Goal: Contribute content

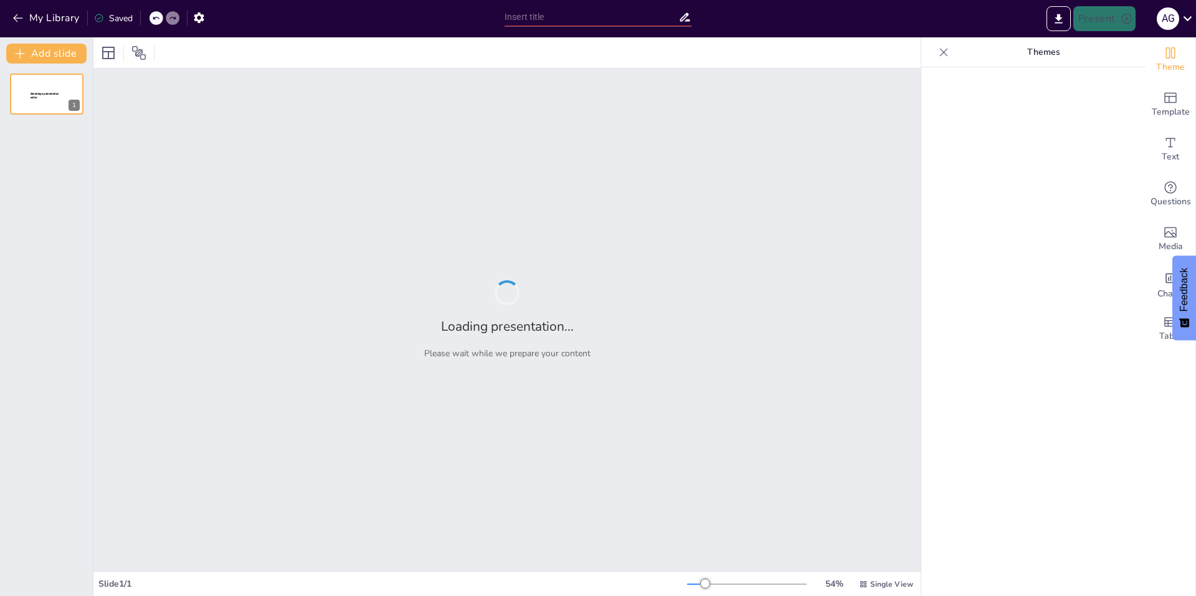
type input "Imported Clase 3.pptx"
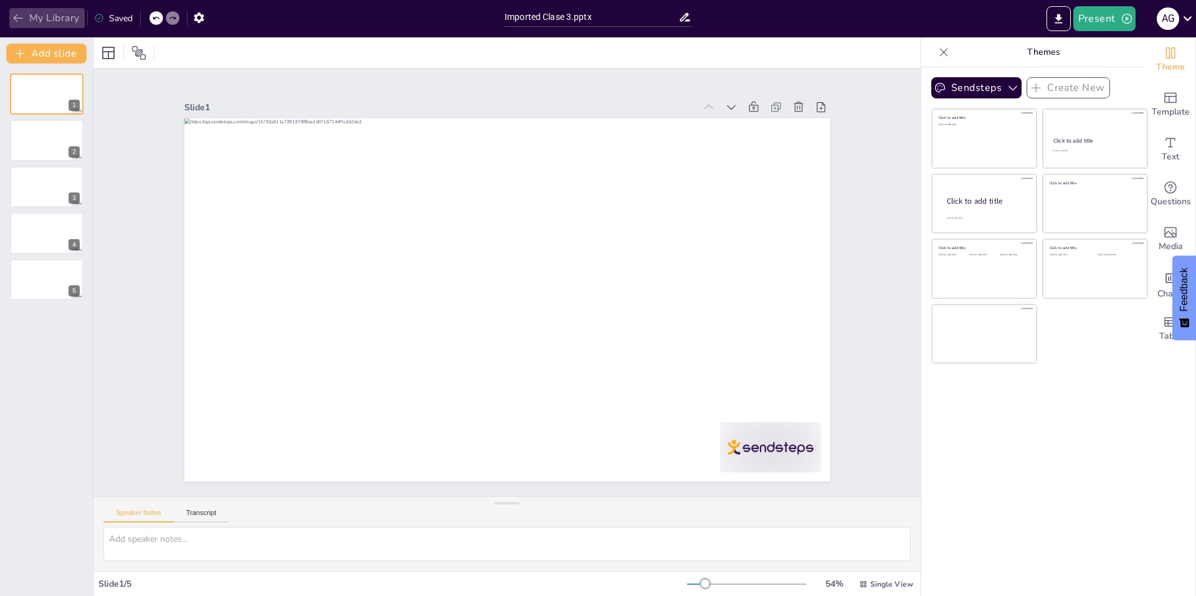
click at [38, 21] on button "My Library" at bounding box center [46, 18] width 75 height 20
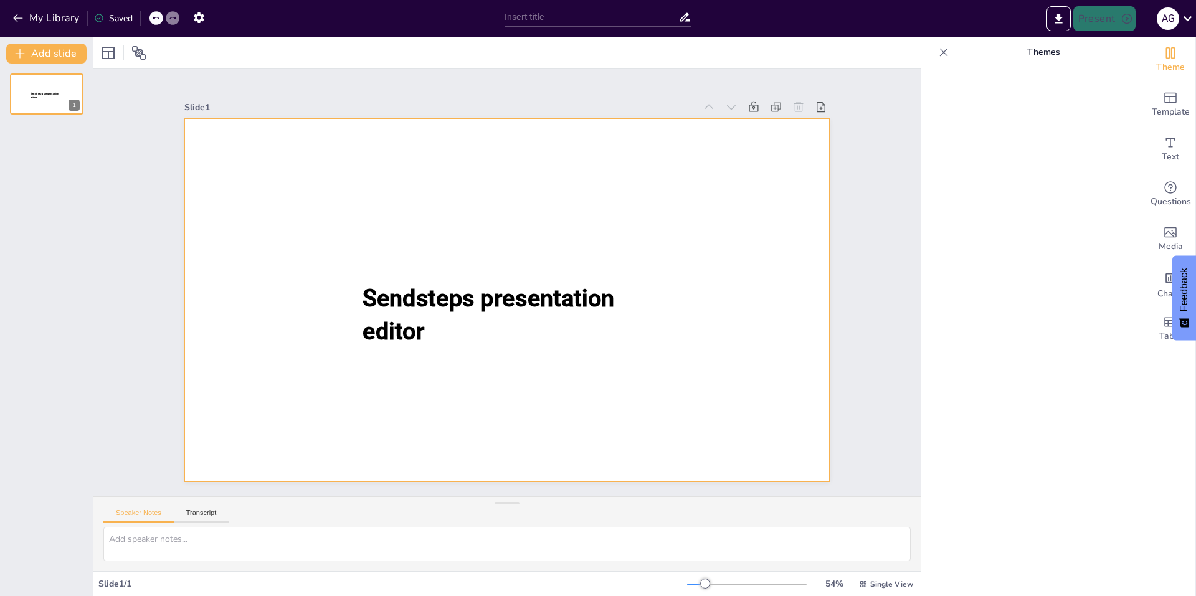
type input "New Sendsteps"
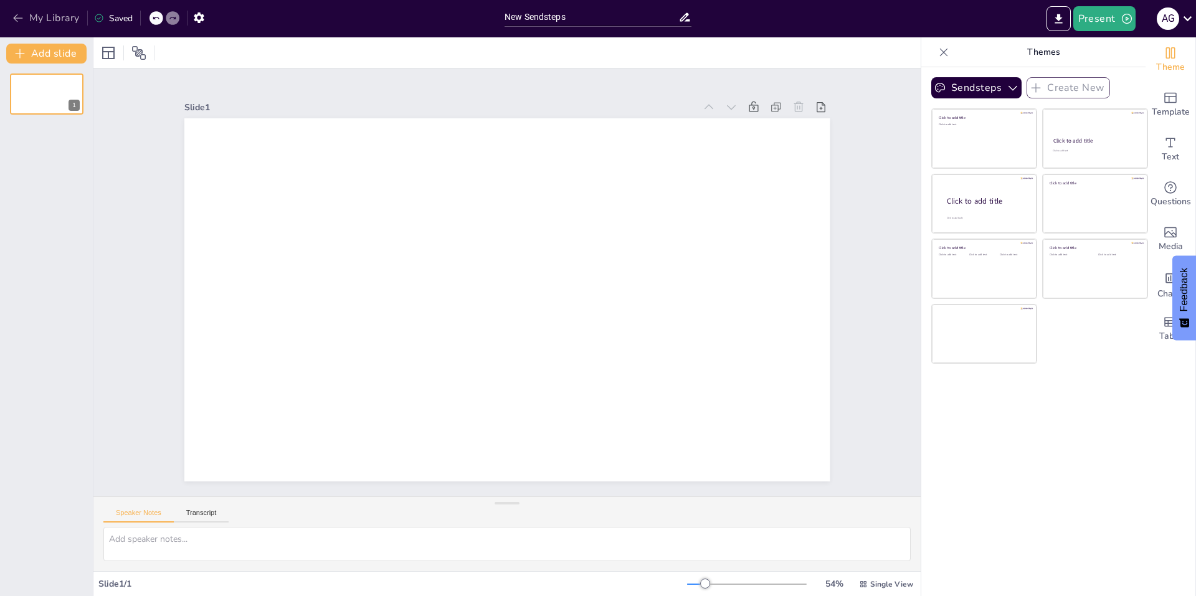
click at [35, 18] on button "My Library" at bounding box center [46, 18] width 75 height 20
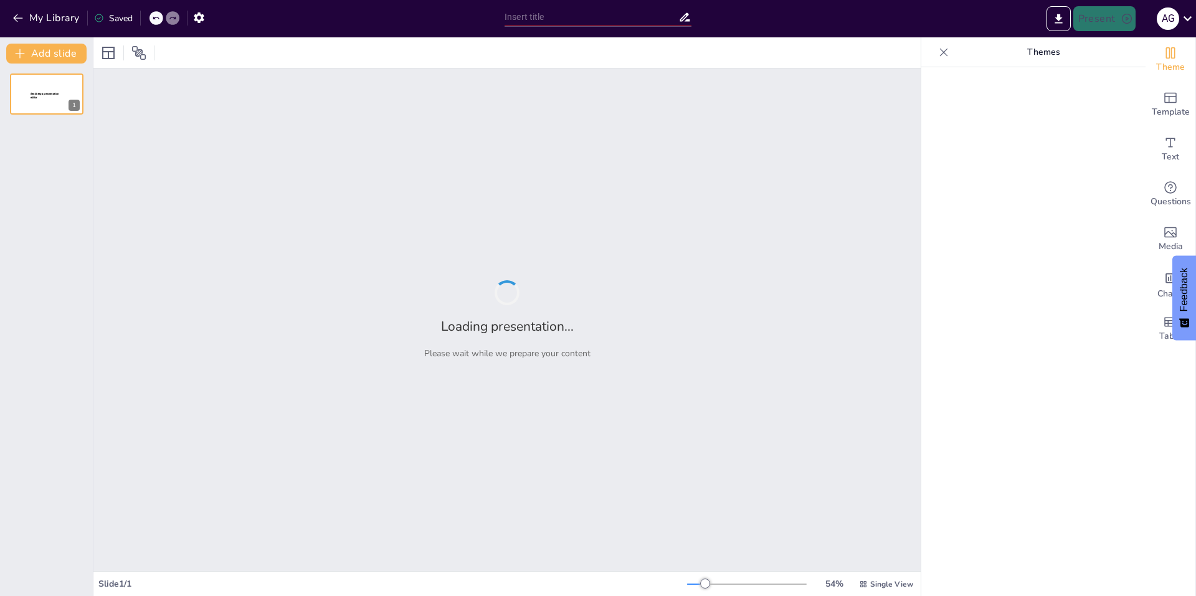
type input "La Importancia de Leer con Atención y Reverencia"
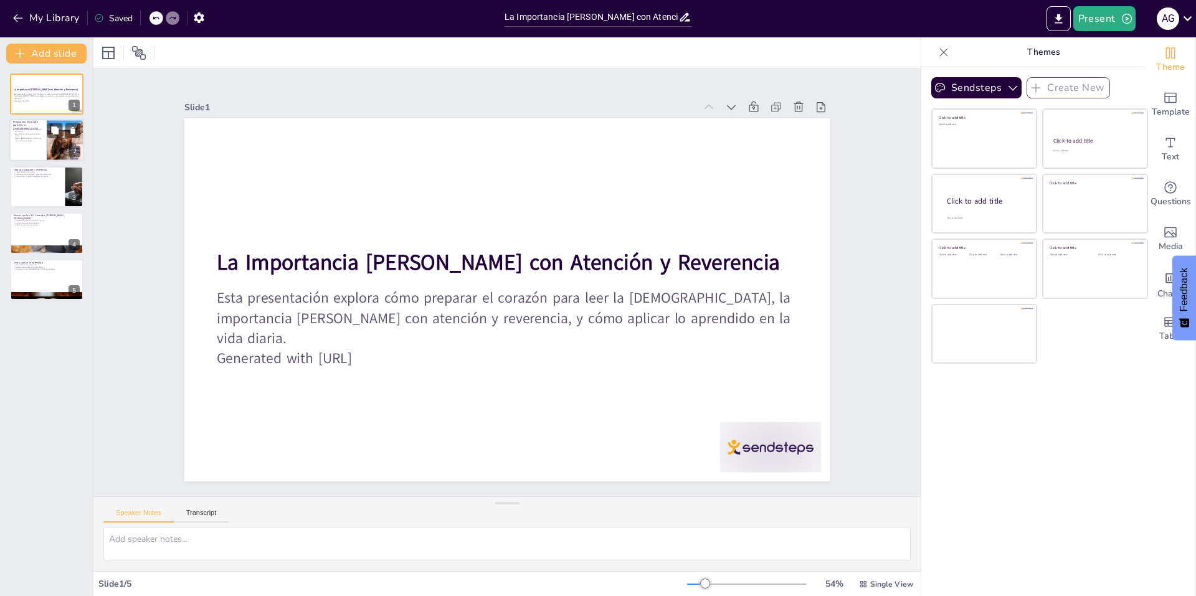
click at [27, 142] on div at bounding box center [46, 141] width 75 height 42
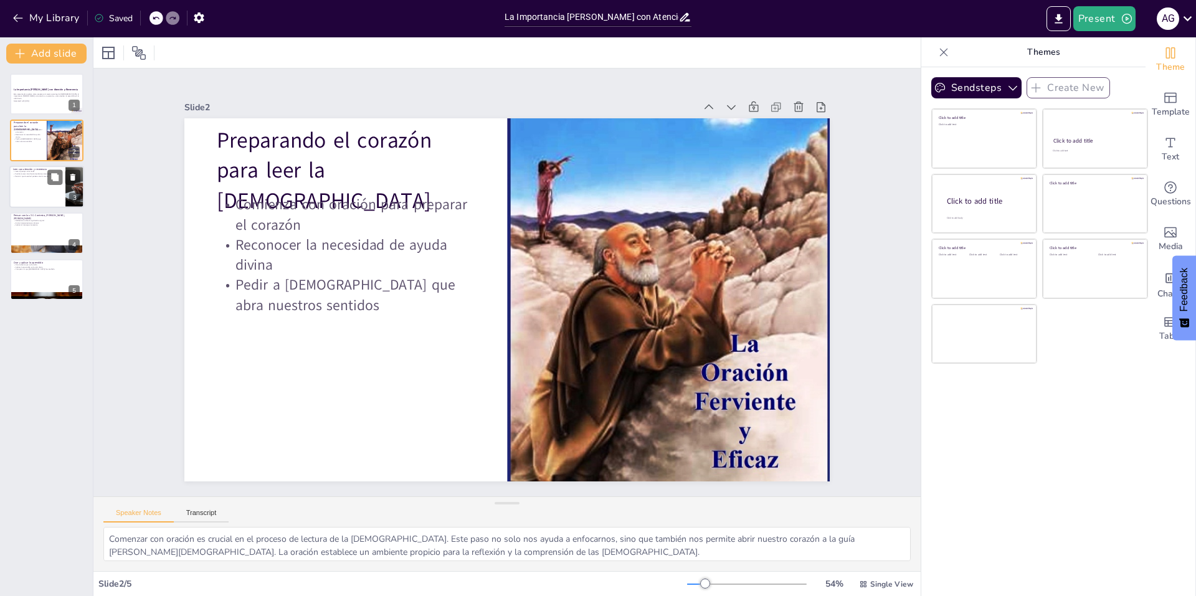
click at [49, 190] on div at bounding box center [46, 187] width 75 height 42
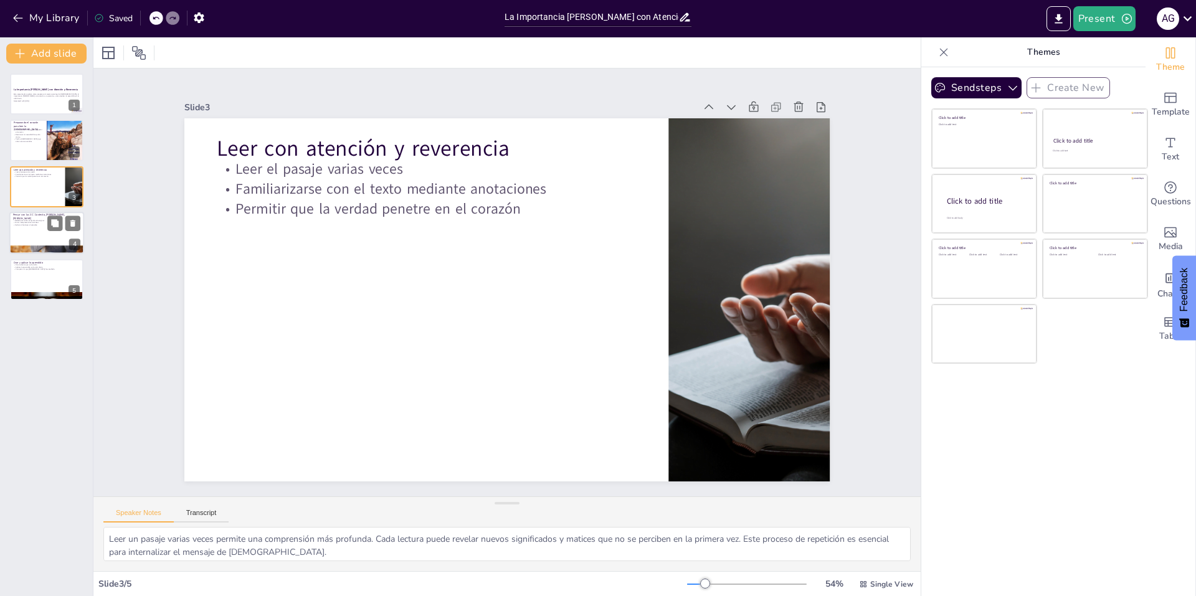
click at [34, 237] on div at bounding box center [46, 233] width 75 height 42
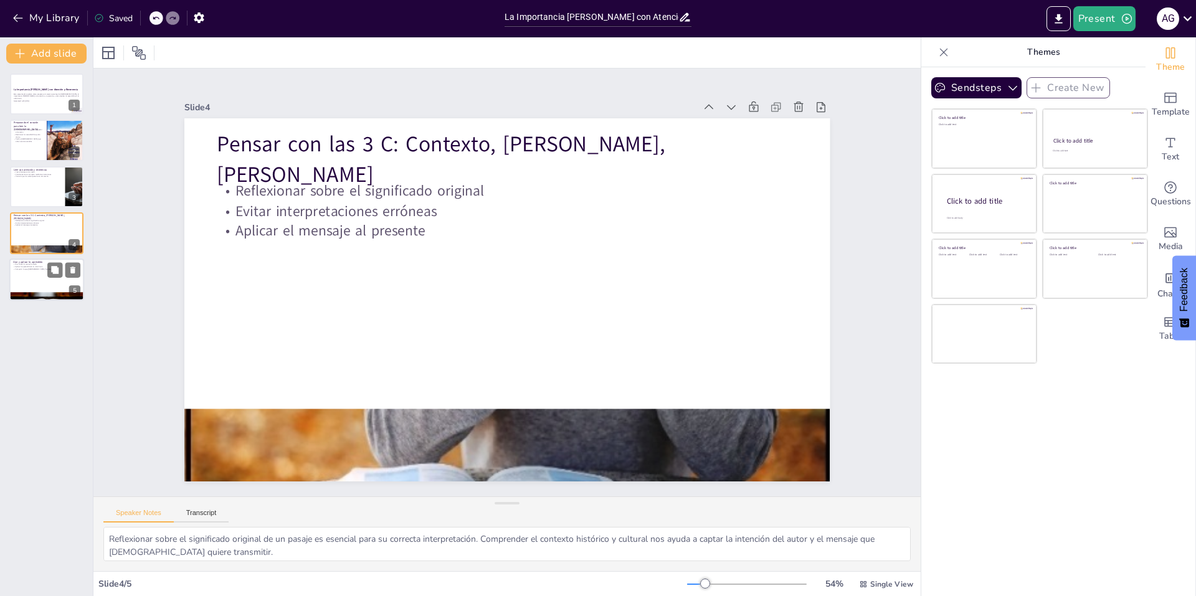
click at [35, 274] on div at bounding box center [46, 279] width 75 height 42
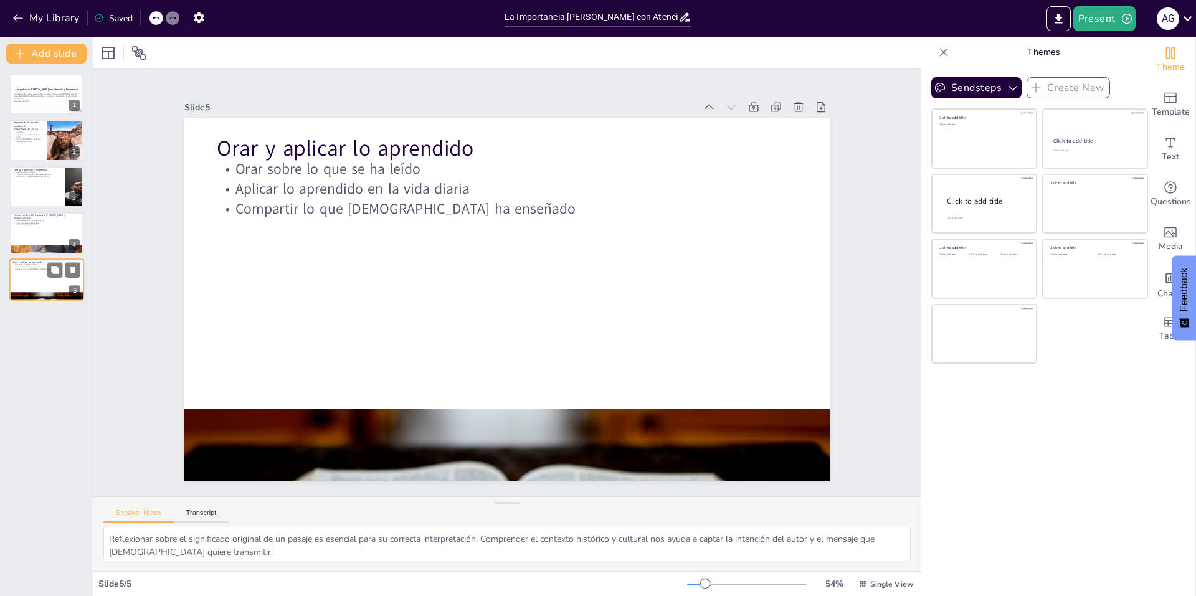
type textarea "Orar sobre lo que hemos leído es fundamental para integrar la enseñanza en nues…"
click at [12, 21] on icon "button" at bounding box center [18, 18] width 12 height 12
